Goal: Task Accomplishment & Management: Use online tool/utility

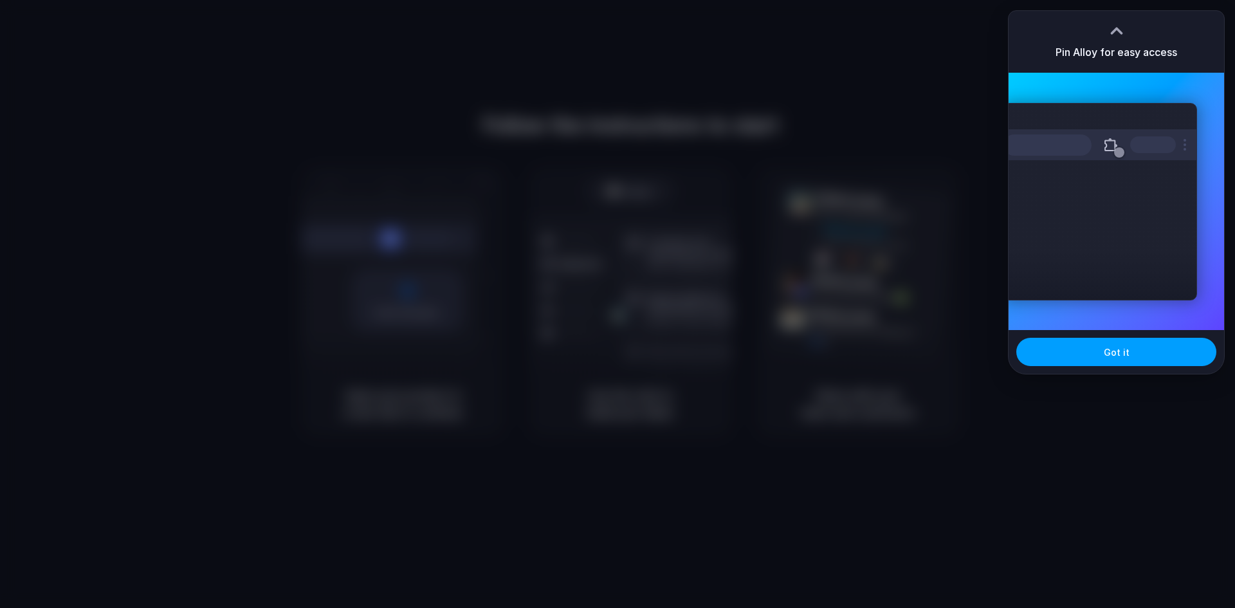
click at [1123, 349] on span "Got it" at bounding box center [1117, 352] width 26 height 14
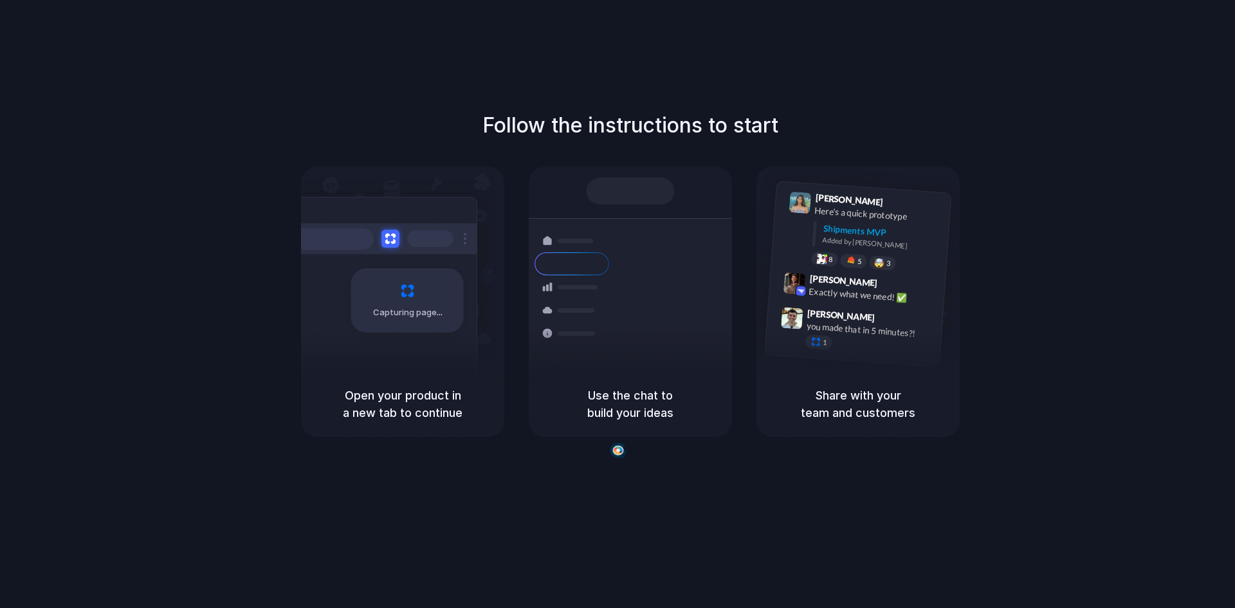
drag, startPoint x: 1219, startPoint y: 503, endPoint x: 1209, endPoint y: 638, distance: 135.4
click at [1209, 607] on html "Follow the instructions to start Capturing page Open your product in a new tab …" at bounding box center [617, 304] width 1235 height 608
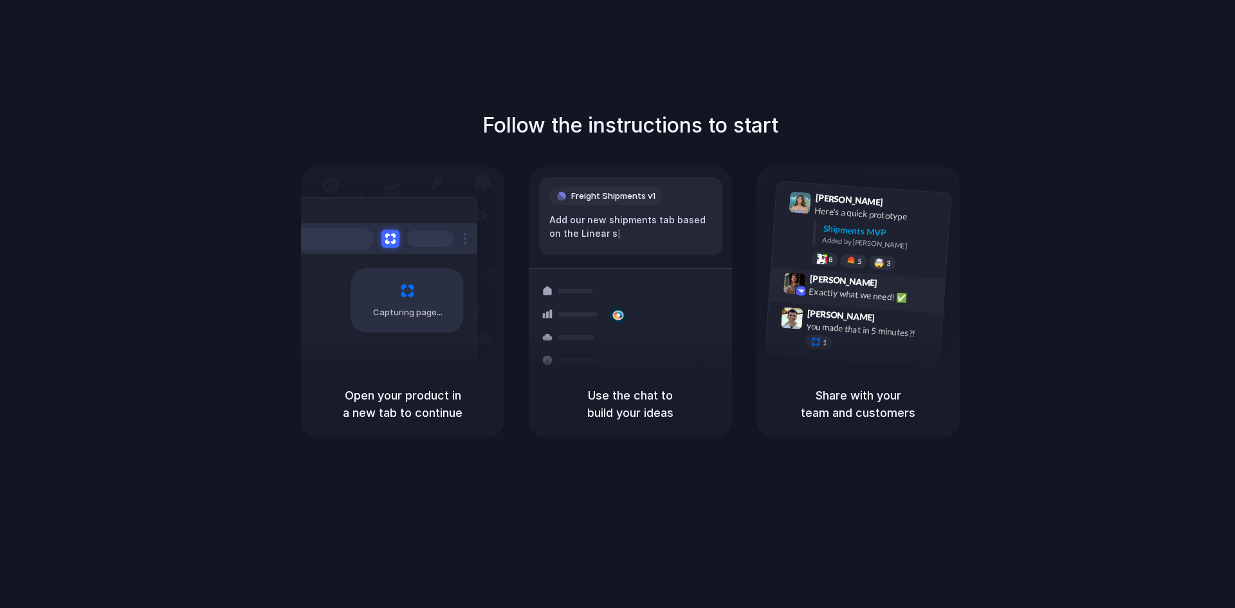
click at [888, 298] on div "Exactly what we need! ✅" at bounding box center [872, 296] width 129 height 22
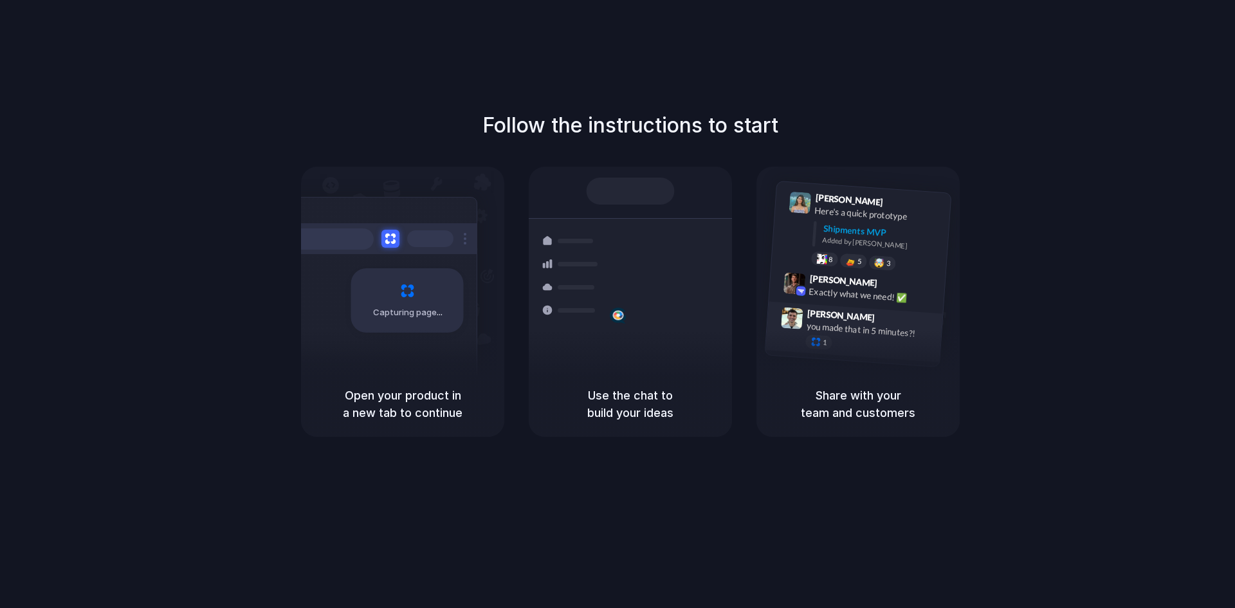
click at [888, 337] on div "you made that in 5 minutes?!" at bounding box center [870, 330] width 129 height 22
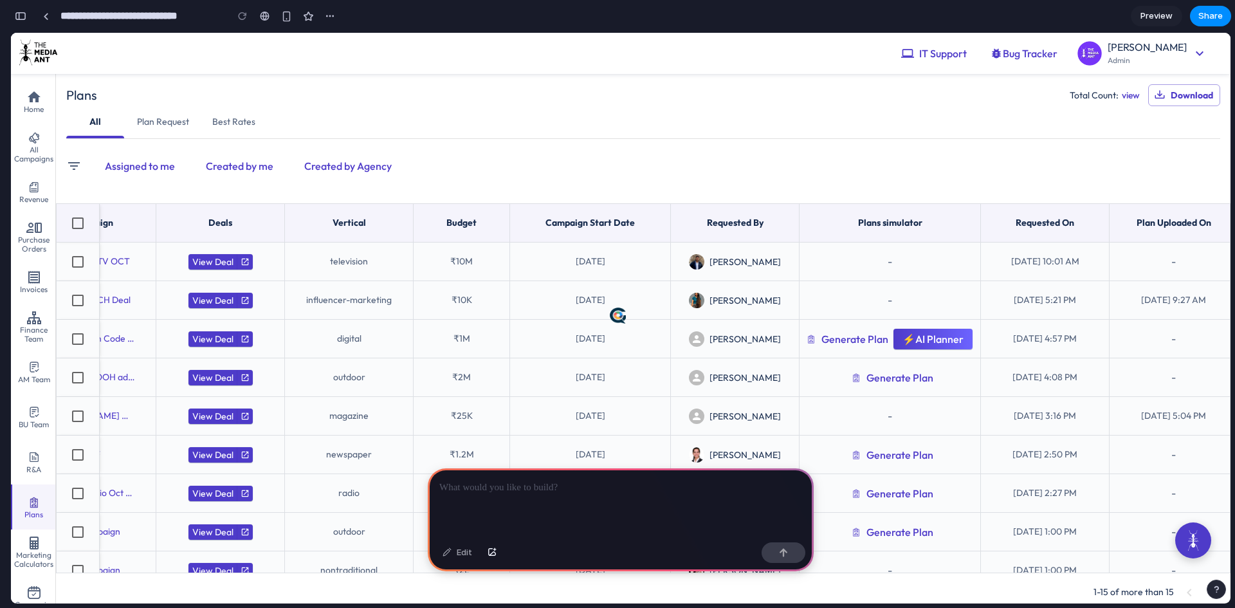
scroll to position [0, 557]
click at [482, 493] on div at bounding box center [621, 502] width 386 height 69
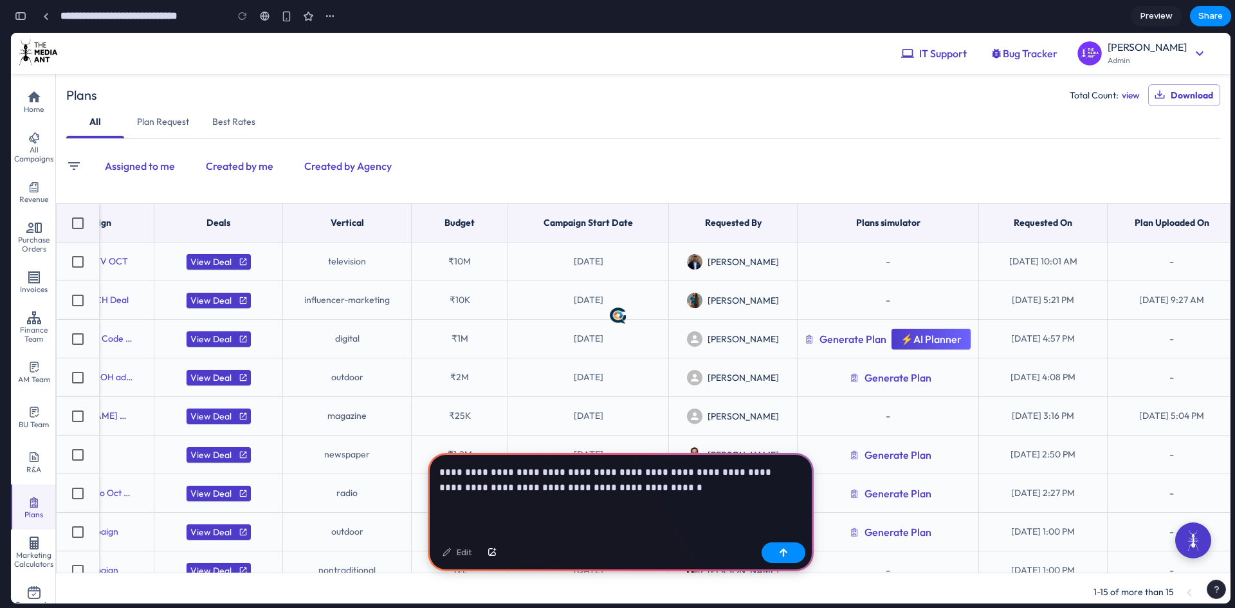
click at [460, 490] on div "**********" at bounding box center [621, 495] width 386 height 84
click at [657, 485] on p "**********" at bounding box center [618, 479] width 358 height 31
click at [786, 552] on div "button" at bounding box center [783, 552] width 9 height 9
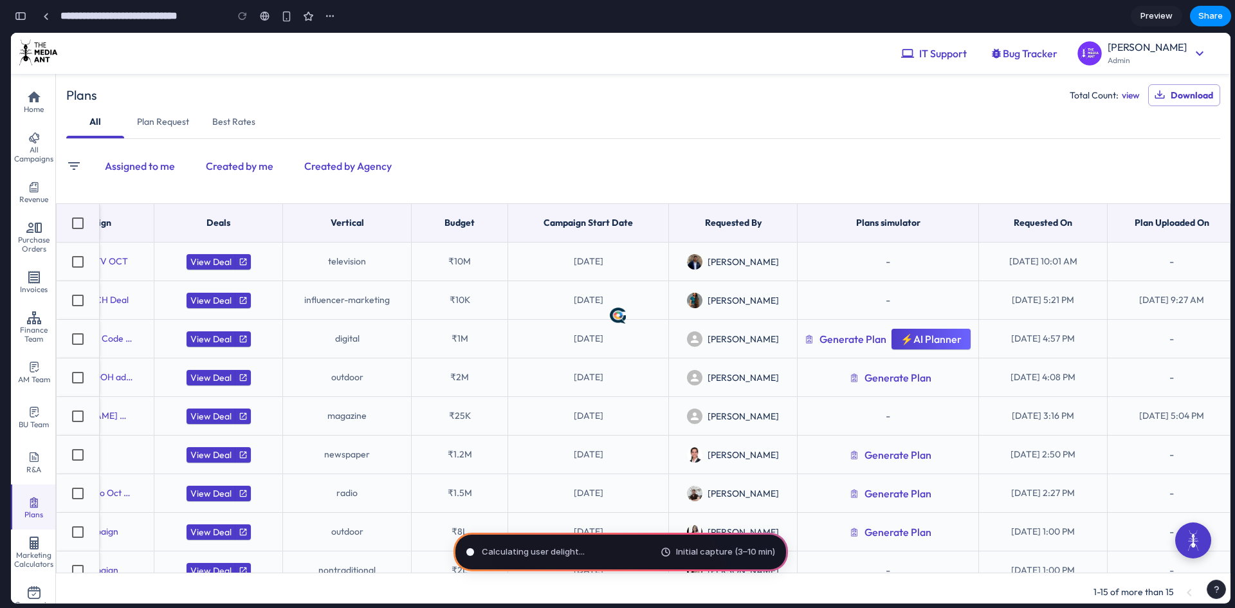
click at [752, 223] on h5 "Requested By" at bounding box center [733, 222] width 57 height 11
click at [23, 14] on div "button" at bounding box center [21, 16] width 12 height 9
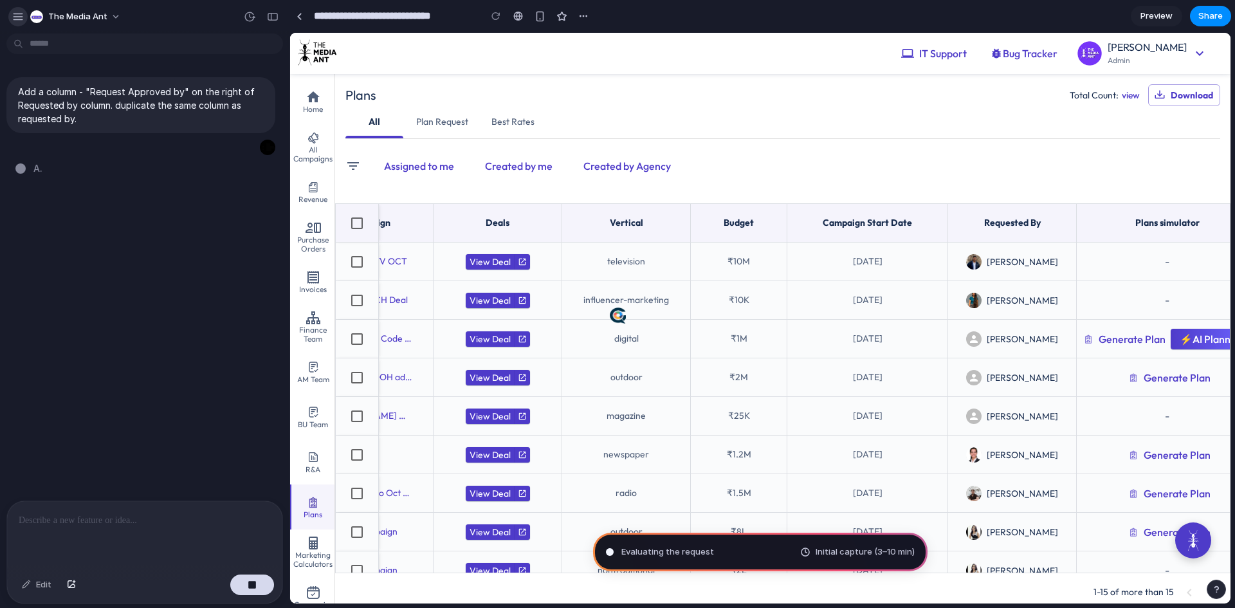
click at [13, 14] on div "button" at bounding box center [18, 17] width 12 height 12
click at [232, 236] on div "Add a column - "Request Approved by" on the right of Requested by column. dupli…" at bounding box center [141, 270] width 282 height 462
click at [579, 17] on div "button" at bounding box center [583, 16] width 10 height 10
click at [579, 17] on div "Duplicate Delete" at bounding box center [617, 304] width 1235 height 608
drag, startPoint x: 988, startPoint y: 224, endPoint x: 1019, endPoint y: 270, distance: 55.6
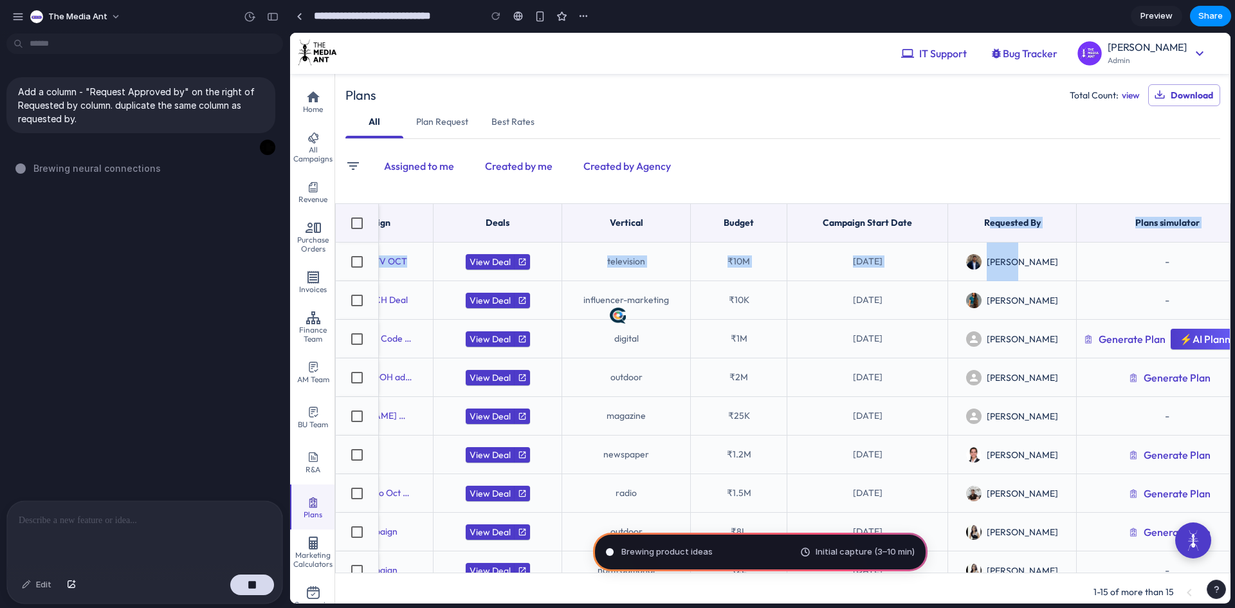
click at [1019, 270] on div "**********" at bounding box center [782, 388] width 895 height 370
click at [1012, 225] on h5 "Requested By" at bounding box center [1012, 222] width 57 height 11
drag, startPoint x: 985, startPoint y: 219, endPoint x: 1040, endPoint y: 216, distance: 56.0
click at [1040, 216] on div "Requested By" at bounding box center [1012, 223] width 113 height 23
click at [1025, 217] on h5 "Requested By" at bounding box center [1012, 222] width 57 height 11
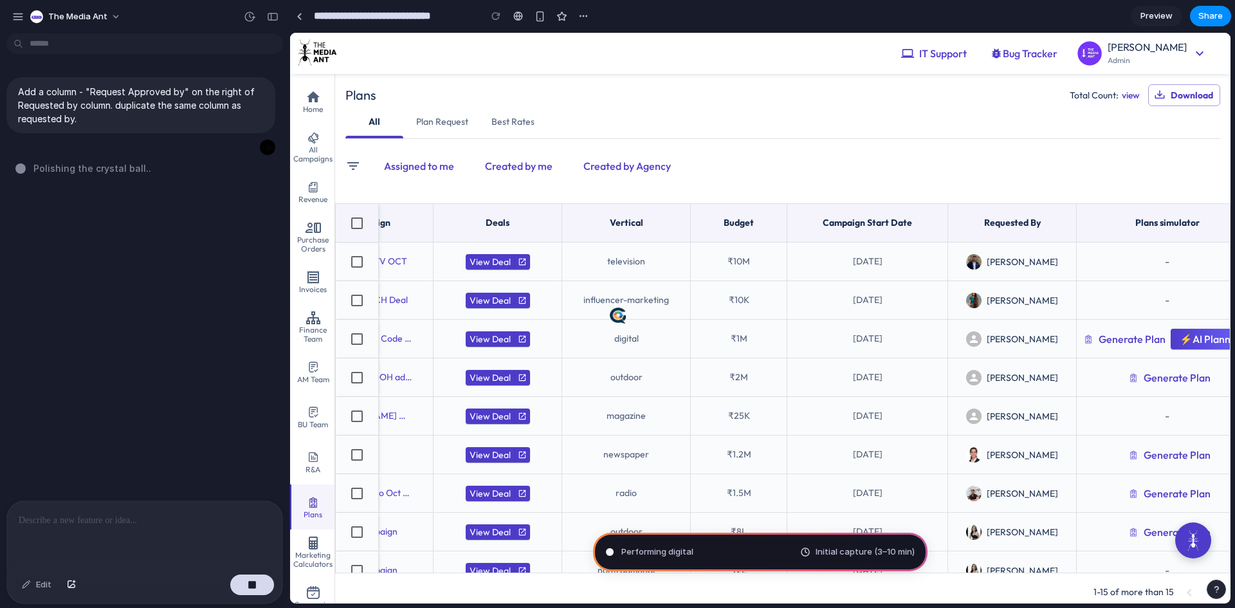
drag, startPoint x: 973, startPoint y: 299, endPoint x: 947, endPoint y: 187, distance: 115.0
click at [947, 187] on div "Assigned to me Created by me Created by Agency" at bounding box center [782, 166] width 875 height 54
type input "**********"
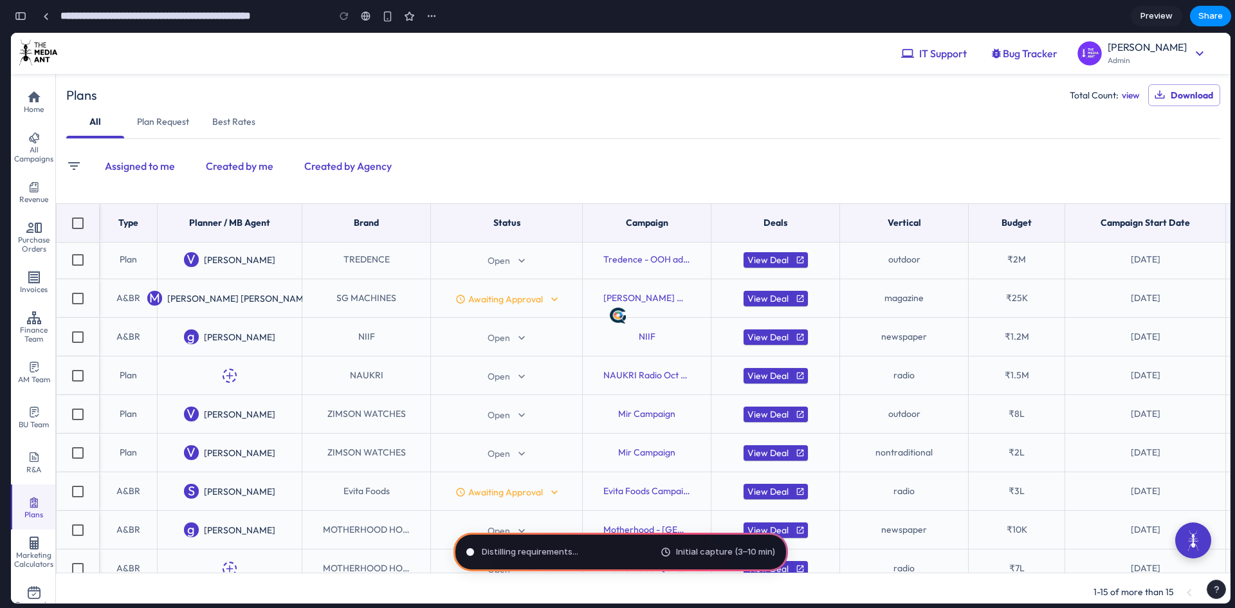
scroll to position [0, 0]
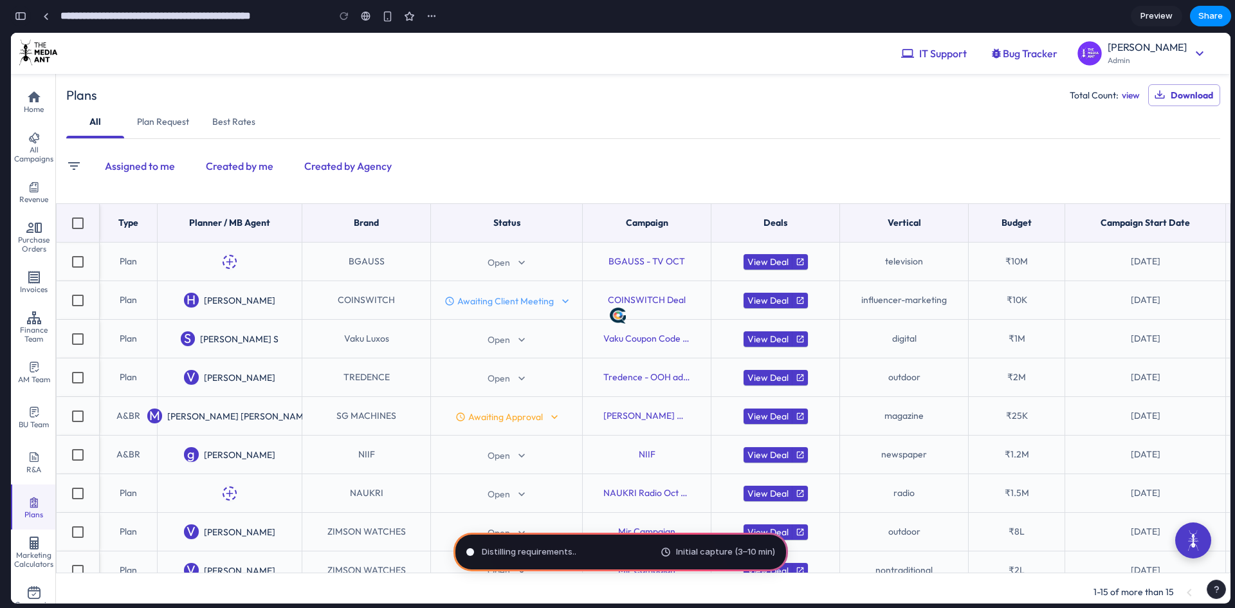
click at [23, 18] on div "button" at bounding box center [21, 16] width 12 height 9
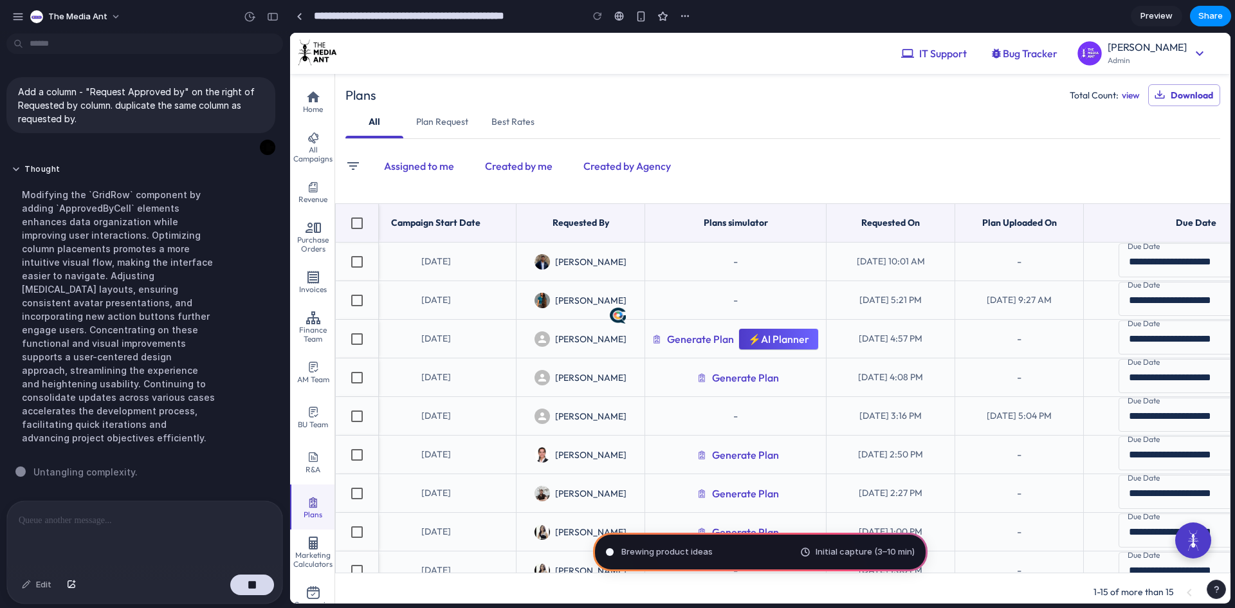
scroll to position [0, 996]
